Goal: Use online tool/utility: Utilize a website feature to perform a specific function

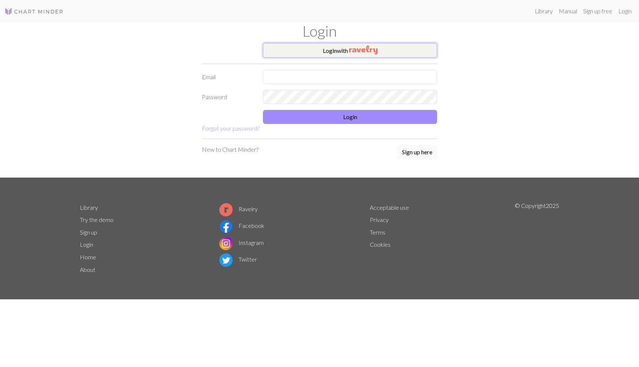
click at [326, 49] on button "Login with" at bounding box center [350, 50] width 174 height 15
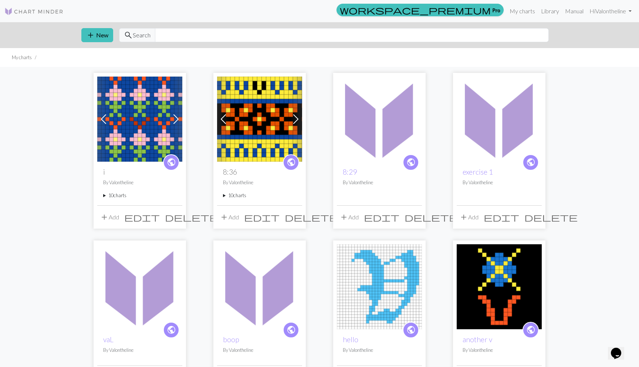
click at [113, 195] on summary "10 charts" at bounding box center [139, 195] width 73 height 7
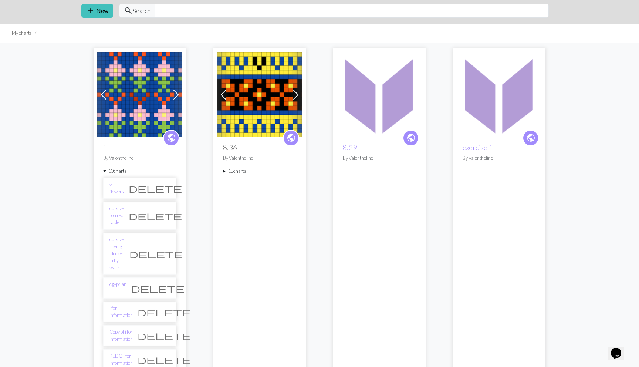
scroll to position [55, 0]
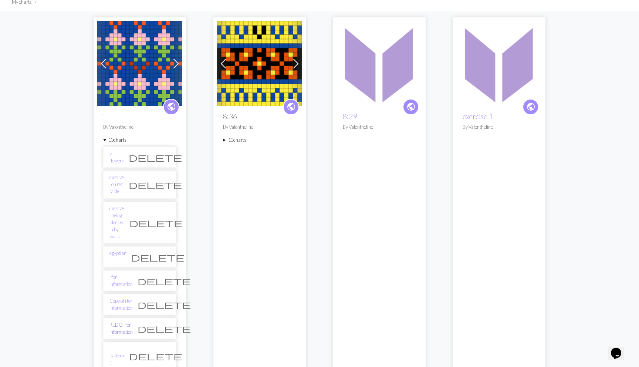
click at [120, 321] on link "REDO i for information" at bounding box center [120, 328] width 23 height 14
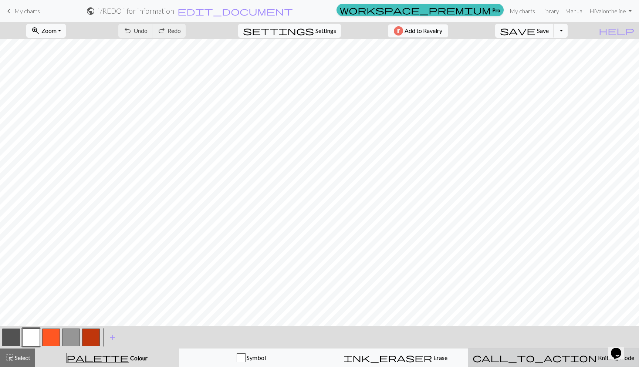
click at [543, 365] on button "call_to_action Knitting mode Knitting mode" at bounding box center [553, 357] width 171 height 18
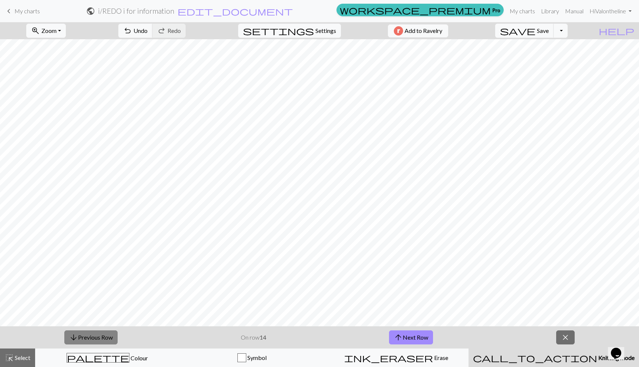
click at [81, 333] on button "arrow_downward Previous Row" at bounding box center [90, 337] width 53 height 14
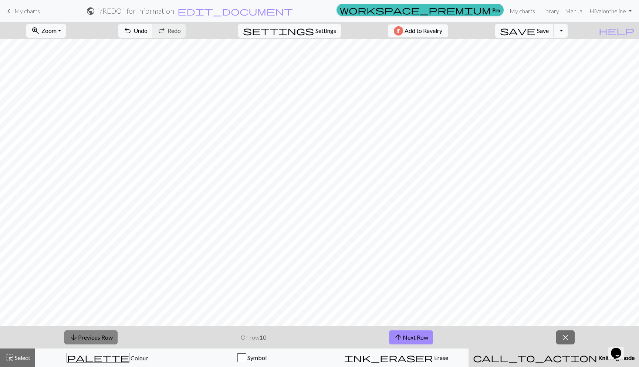
click at [81, 333] on button "arrow_downward Previous Row" at bounding box center [90, 337] width 53 height 14
click at [81, 333] on button "arrow_downward Previous Row" at bounding box center [91, 337] width 53 height 14
